Goal: Navigation & Orientation: Understand site structure

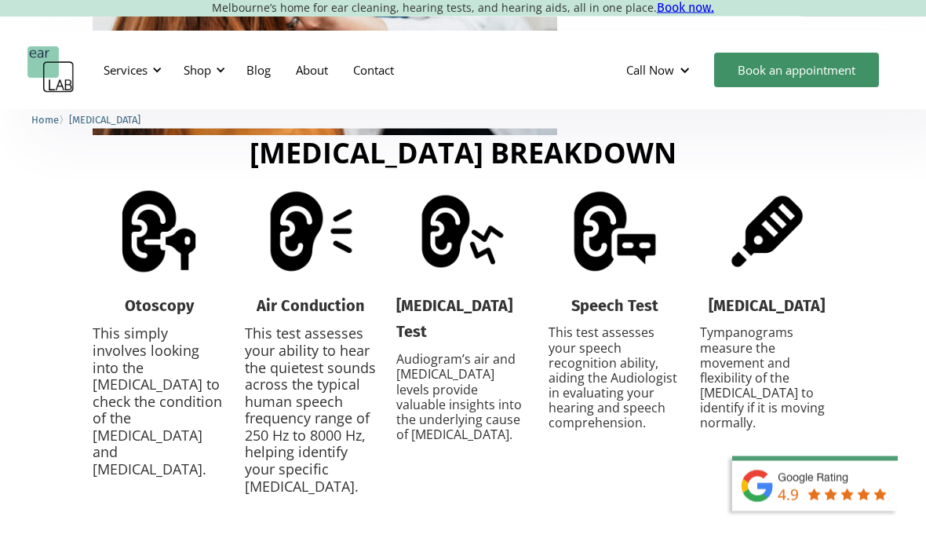
scroll to position [2198, 0]
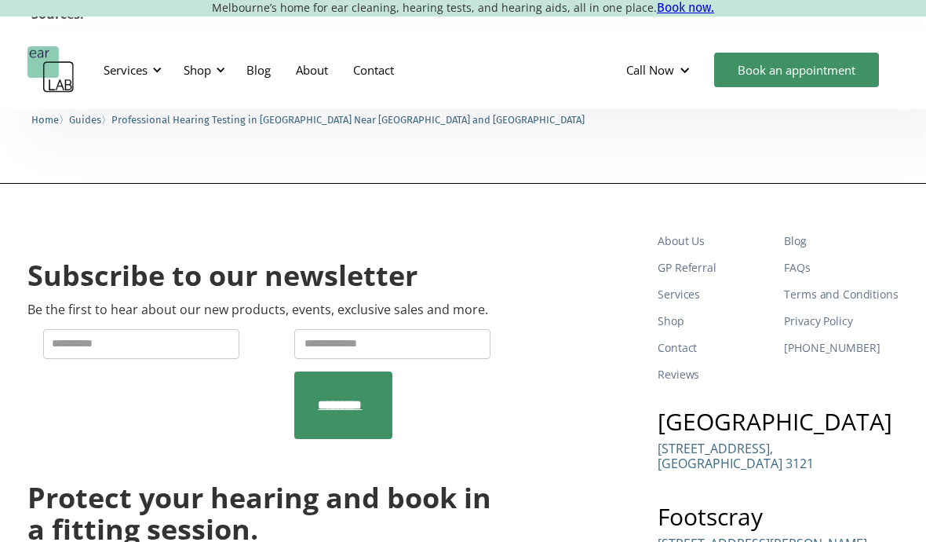
scroll to position [2173, 0]
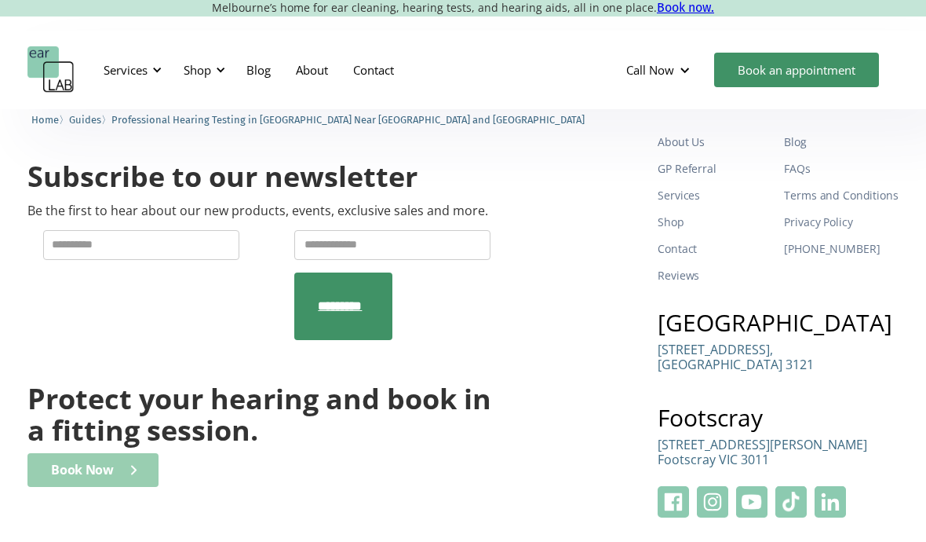
click at [84, 462] on div "Book Now" at bounding box center [82, 469] width 62 height 15
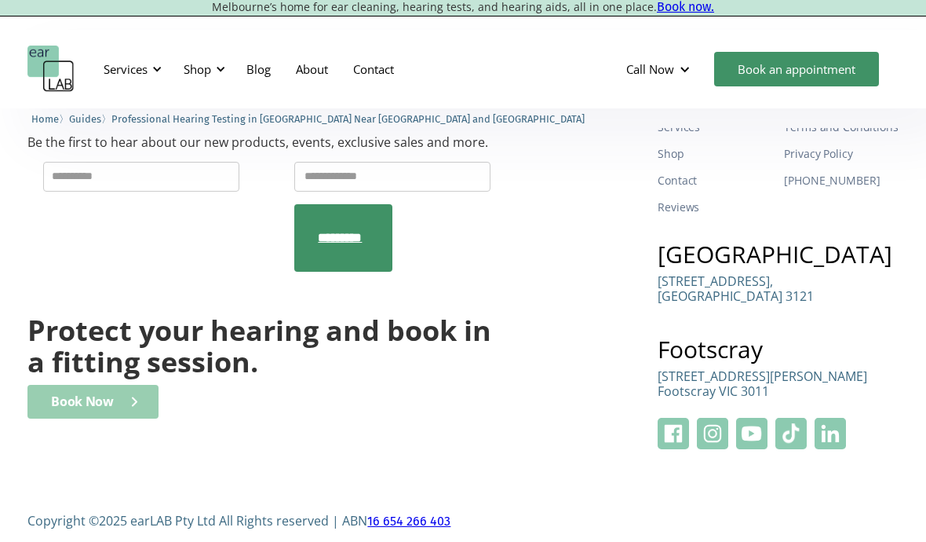
scroll to position [2241, 0]
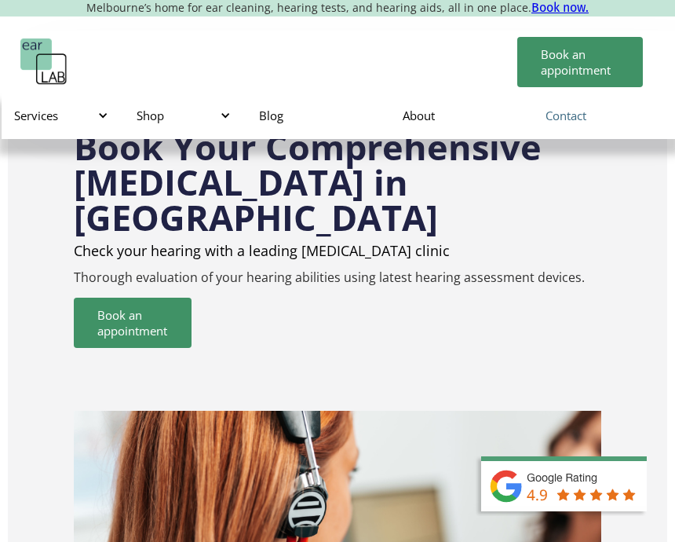
click at [570, 121] on link "Contact" at bounding box center [604, 116] width 143 height 46
click at [414, 122] on link "About" at bounding box center [461, 116] width 143 height 46
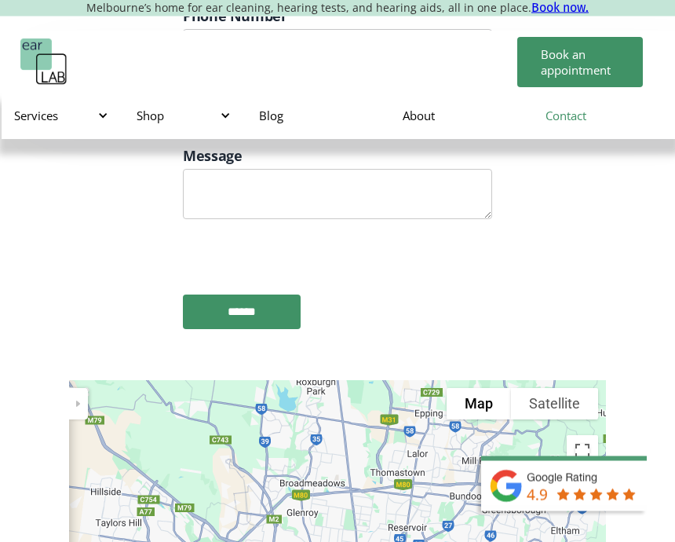
scroll to position [2118, 0]
click at [35, 120] on div "Services" at bounding box center [59, 116] width 91 height 16
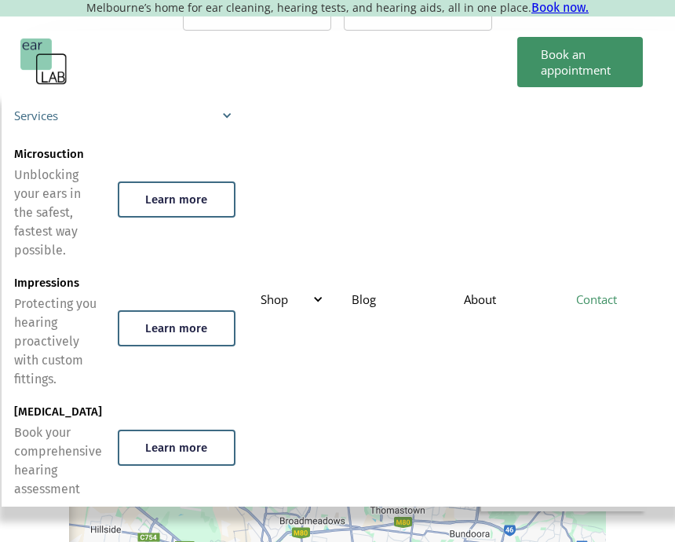
scroll to position [2079, 0]
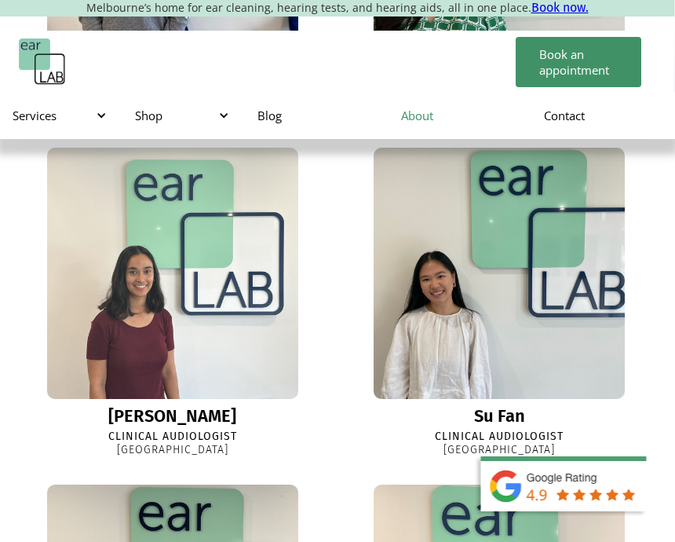
scroll to position [1970, 2]
